Goal: Check status: Check status

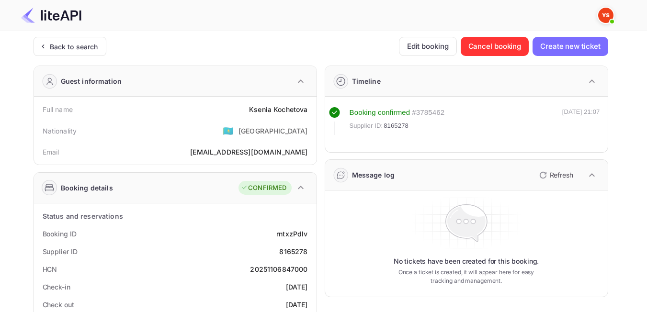
click at [89, 43] on div "Back to search" at bounding box center [74, 47] width 48 height 10
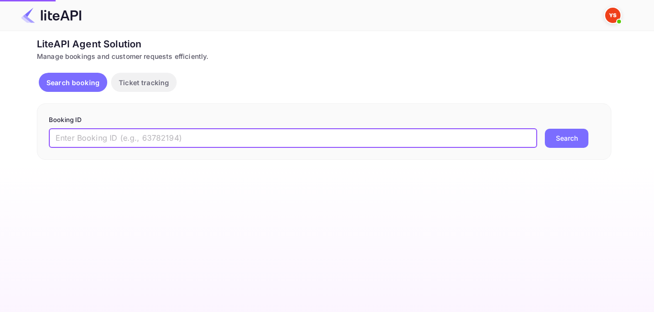
paste input "8365617"
click at [58, 138] on input "8365617" at bounding box center [293, 138] width 488 height 19
type input "8365617"
click at [584, 139] on button "Search" at bounding box center [567, 138] width 44 height 19
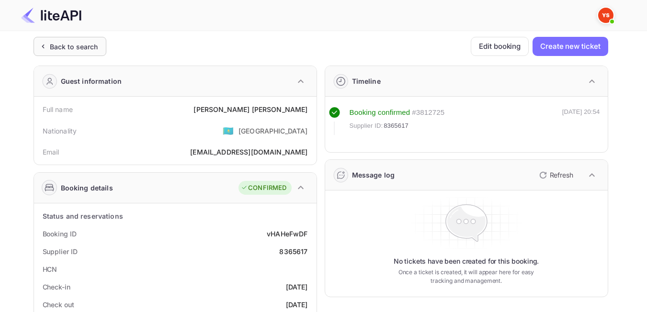
click at [55, 51] on div "Back to search" at bounding box center [74, 47] width 48 height 10
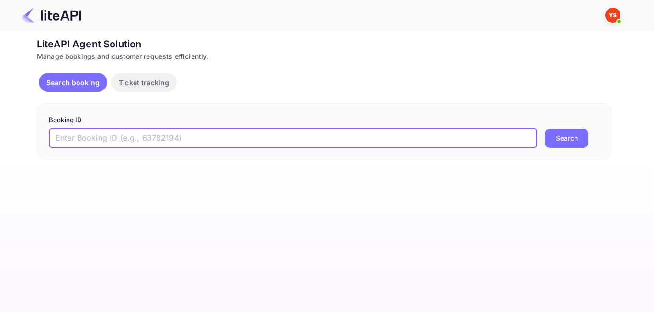
paste input "8477129"
type input "8477129"
click at [573, 139] on button "Search" at bounding box center [567, 138] width 44 height 19
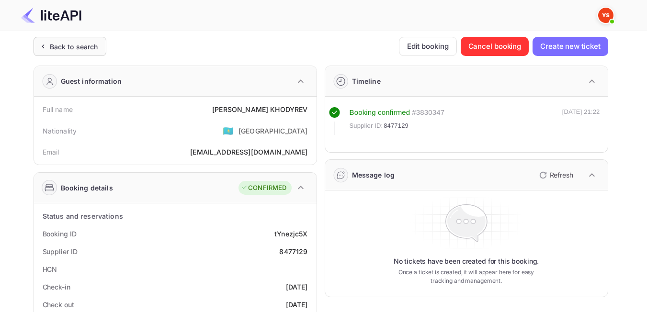
click at [90, 55] on div "Back to search" at bounding box center [70, 46] width 73 height 19
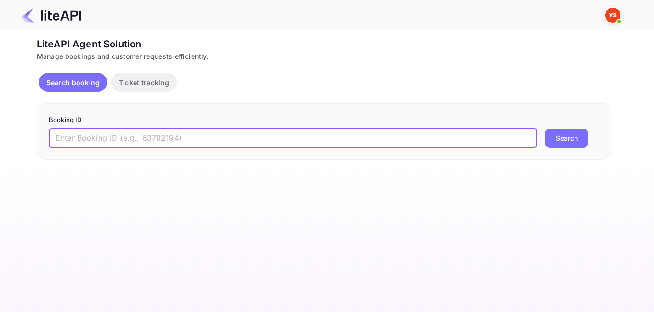
paste input "8858434"
click at [59, 142] on input "8858434" at bounding box center [293, 138] width 488 height 19
type input "8858434"
click at [557, 136] on button "Search" at bounding box center [567, 138] width 44 height 19
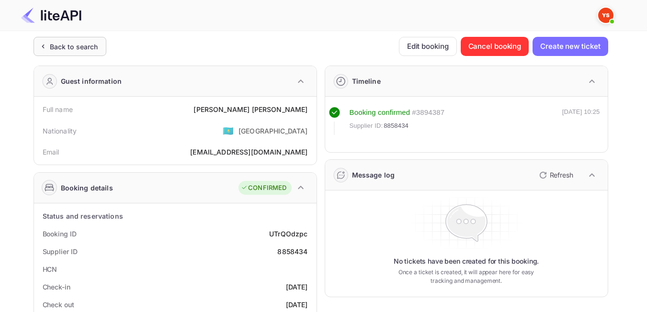
click at [73, 47] on div "Back to search" at bounding box center [74, 47] width 48 height 10
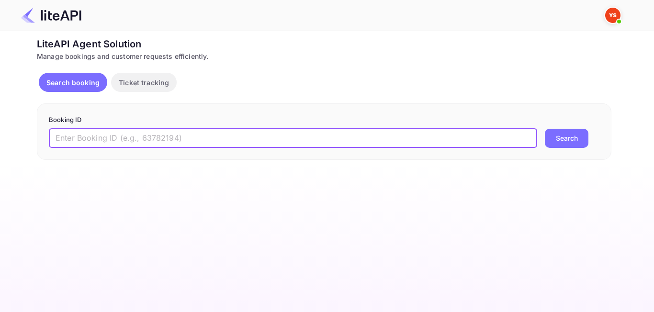
paste input "8033418"
type input "8033418"
click at [561, 145] on button "Search" at bounding box center [567, 138] width 44 height 19
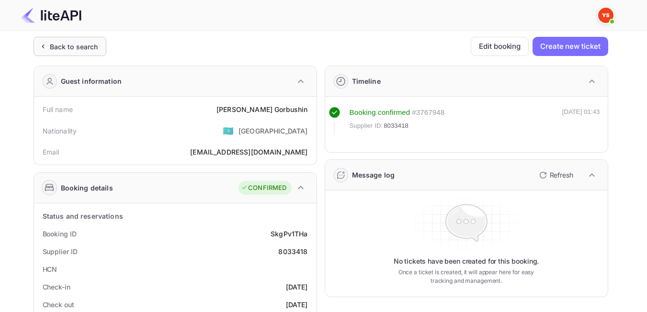
click at [91, 44] on div "Back to search" at bounding box center [74, 47] width 48 height 10
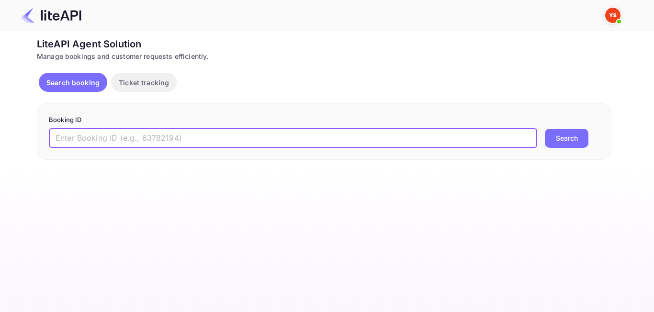
paste input "8179046"
type input "8179046"
click at [556, 137] on button "Search" at bounding box center [567, 138] width 44 height 19
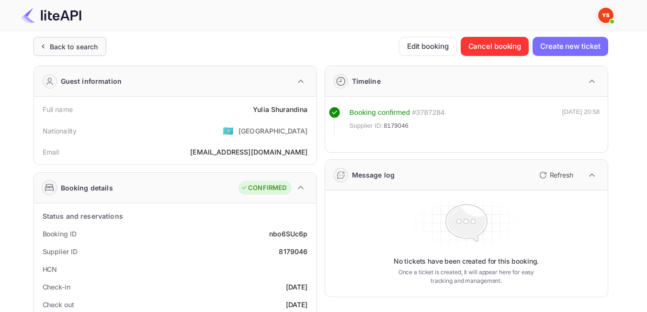
click at [59, 51] on div "Back to search" at bounding box center [74, 47] width 48 height 10
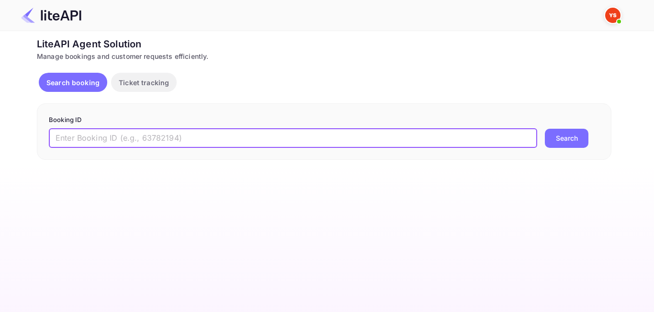
paste input "8807298"
type input "8807298"
click at [582, 134] on button "Search" at bounding box center [567, 138] width 44 height 19
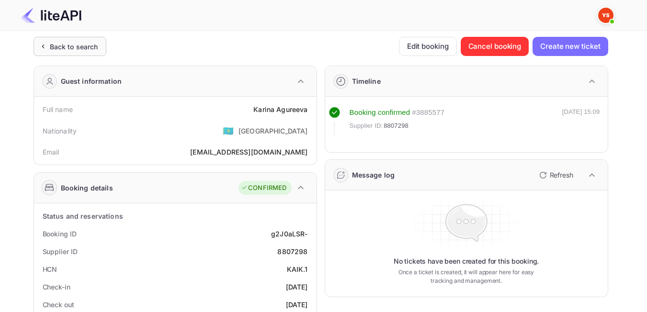
click at [62, 56] on div "Back to search" at bounding box center [70, 46] width 73 height 19
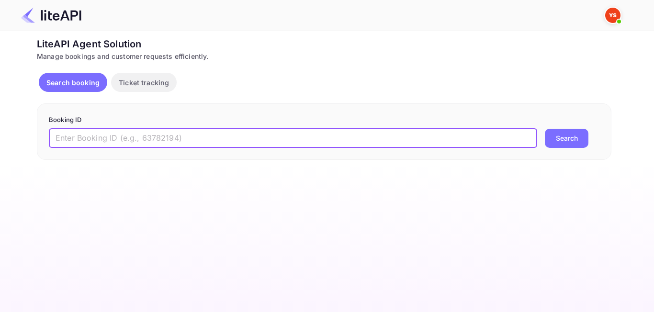
paste input "7856336"
type input "7856336"
click at [553, 146] on button "Search" at bounding box center [567, 138] width 44 height 19
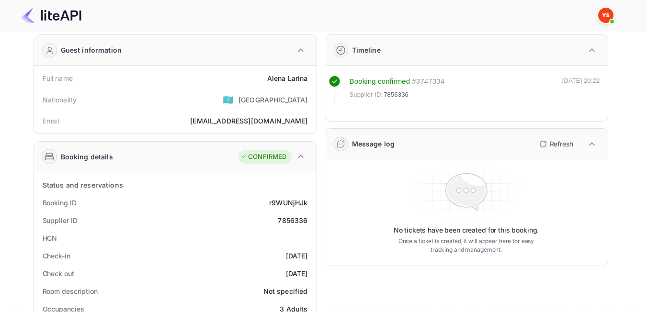
scroll to position [48, 0]
